Goal: Navigation & Orientation: Go to known website

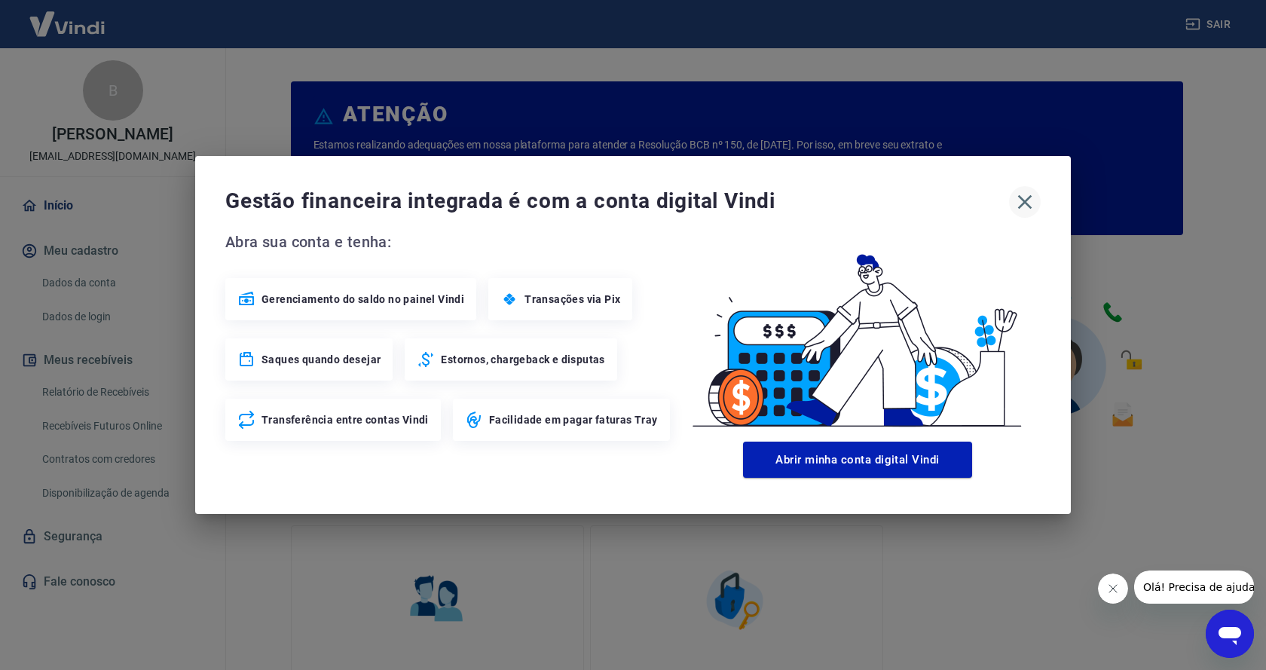
click at [1031, 204] on icon "button" at bounding box center [1024, 202] width 24 height 24
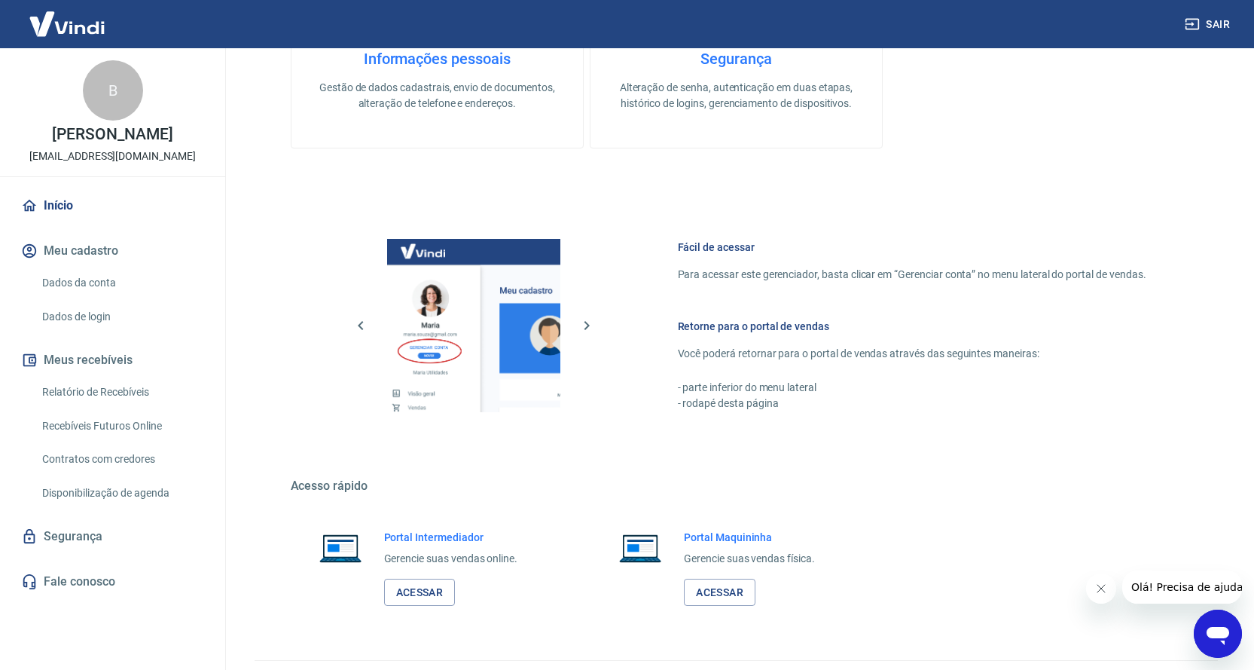
scroll to position [661, 0]
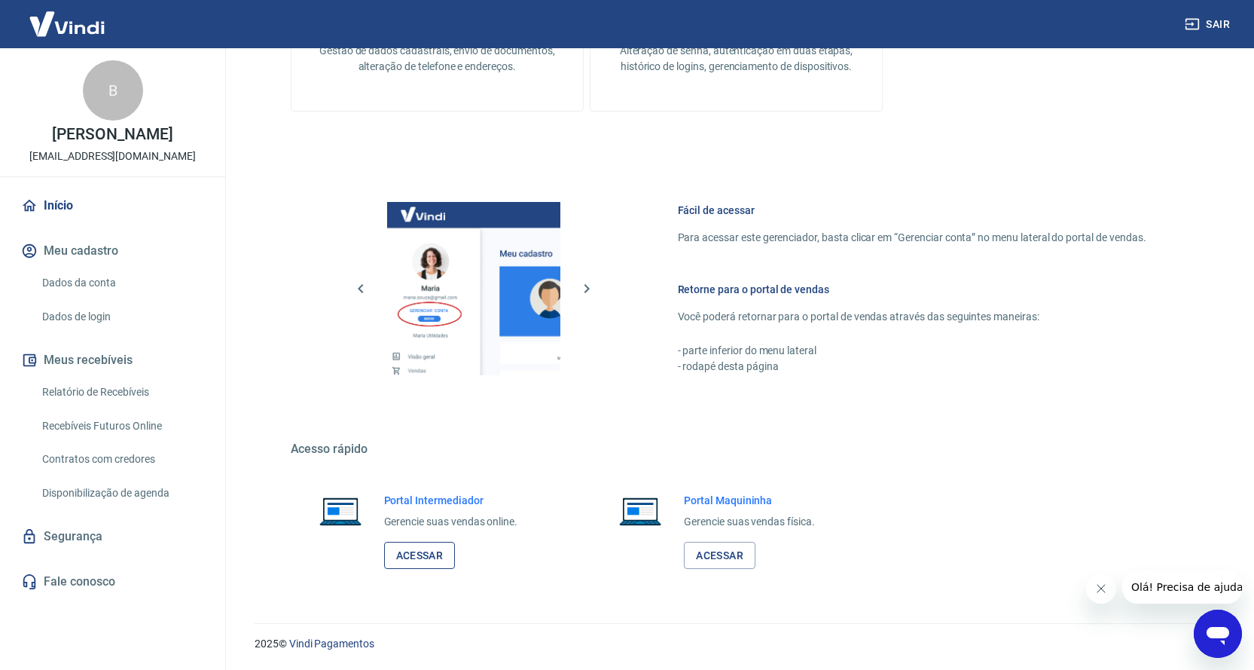
click at [417, 550] on link "Acessar" at bounding box center [420, 556] width 72 height 28
